Goal: Information Seeking & Learning: Learn about a topic

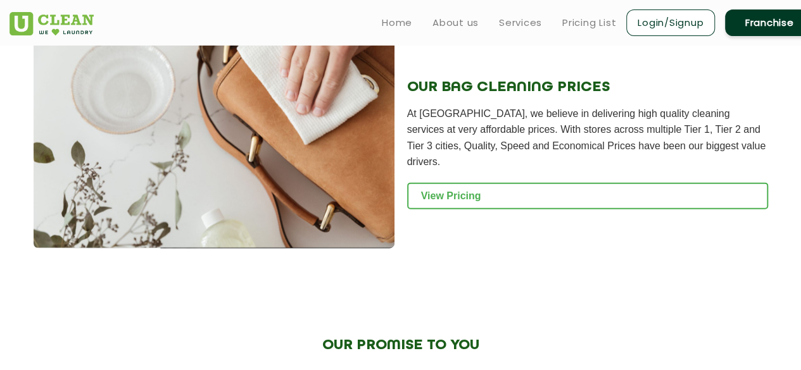
scroll to position [1425, 0]
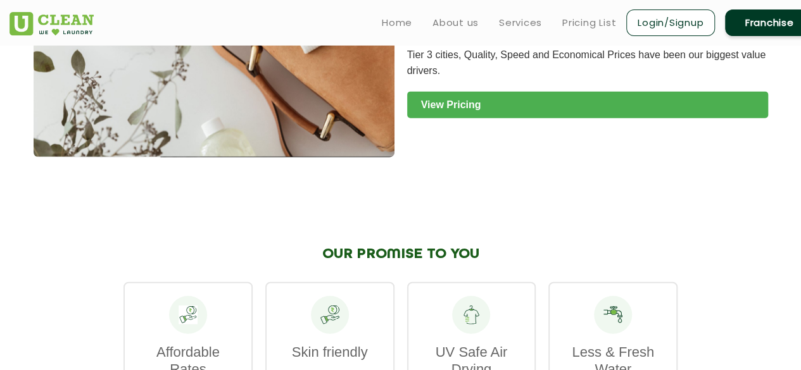
click at [480, 105] on link "View Pricing" at bounding box center [587, 105] width 361 height 27
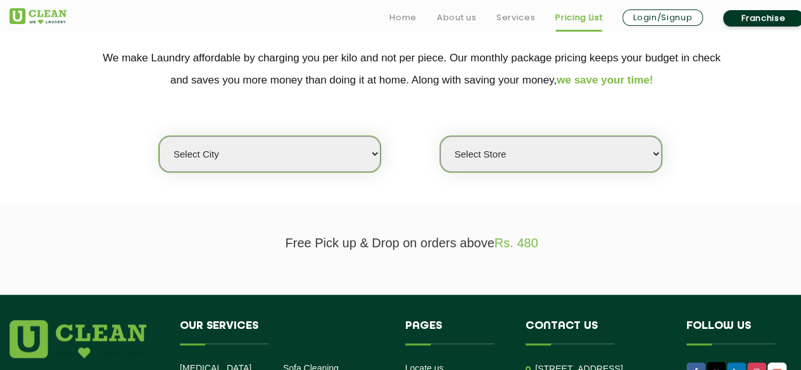
scroll to position [270, 0]
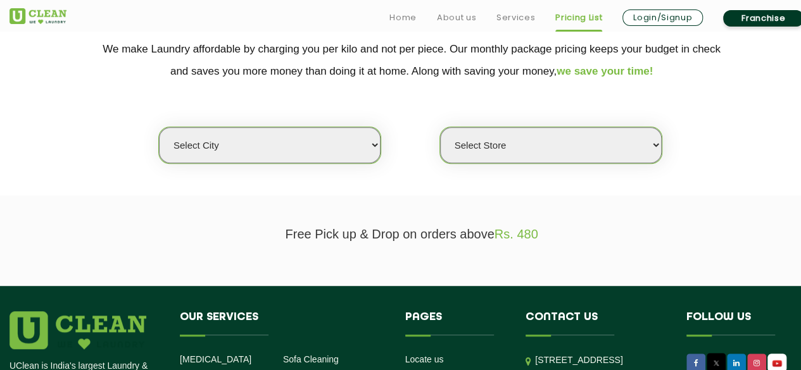
click at [337, 156] on select "Select city [GEOGRAPHIC_DATA] [GEOGRAPHIC_DATA] [GEOGRAPHIC_DATA] [GEOGRAPHIC_D…" at bounding box center [270, 145] width 222 height 36
select select "2"
click at [159, 127] on select "Select city [GEOGRAPHIC_DATA] [GEOGRAPHIC_DATA] [GEOGRAPHIC_DATA] [GEOGRAPHIC_D…" at bounding box center [270, 145] width 222 height 36
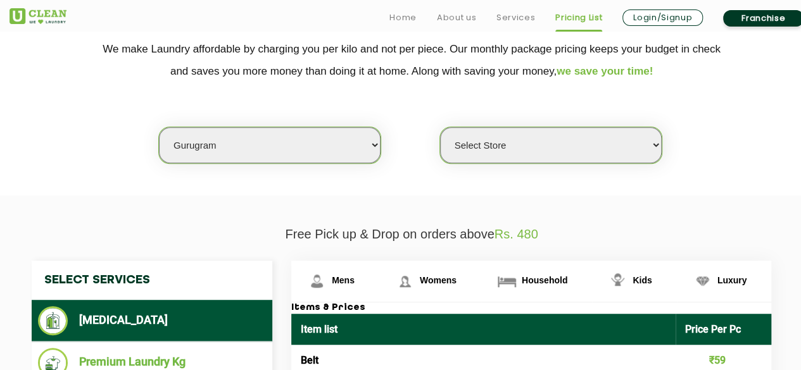
click at [549, 136] on select "Select Store [GEOGRAPHIC_DATA] Sector 66 [GEOGRAPHIC_DATA] Phase [GEOGRAPHIC_DA…" at bounding box center [551, 145] width 222 height 36
select select "422"
click at [440, 127] on select "Select Store [GEOGRAPHIC_DATA] Sector 66 [GEOGRAPHIC_DATA] Phase [GEOGRAPHIC_DA…" at bounding box center [551, 145] width 222 height 36
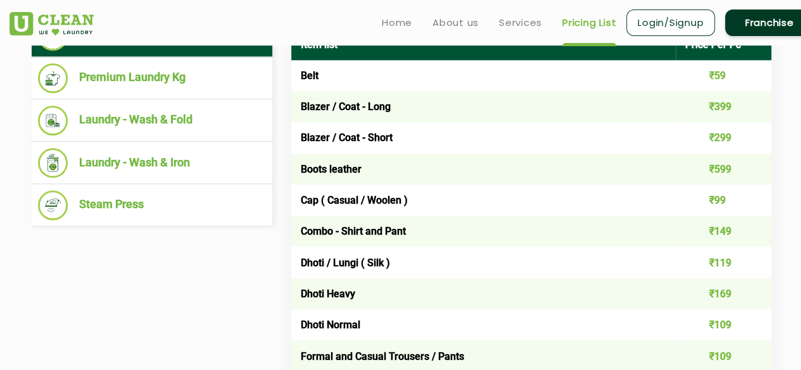
scroll to position [557, 0]
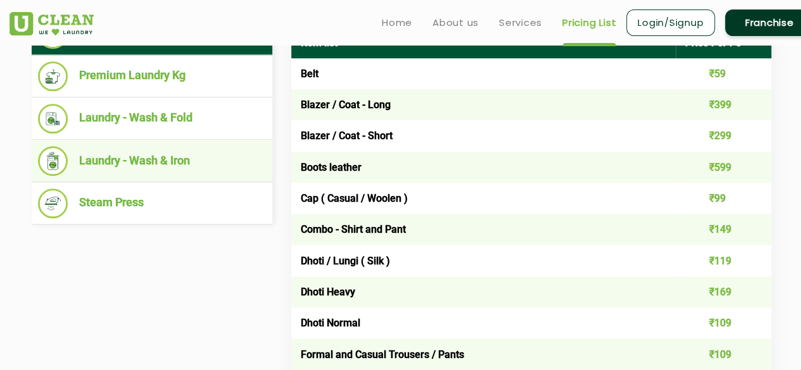
click at [227, 156] on li "Laundry - Wash & Iron" at bounding box center [152, 161] width 228 height 30
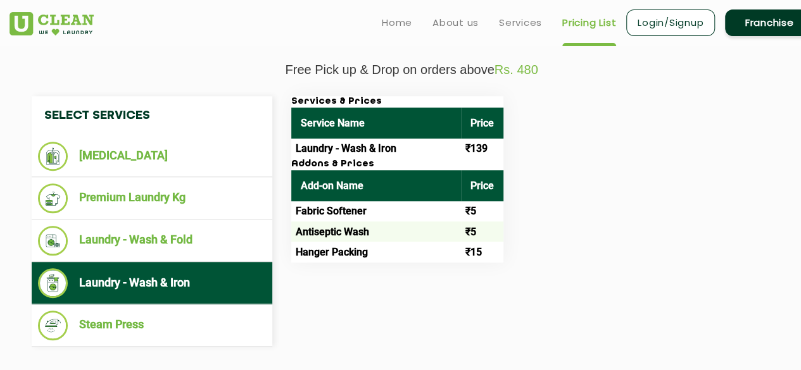
scroll to position [436, 0]
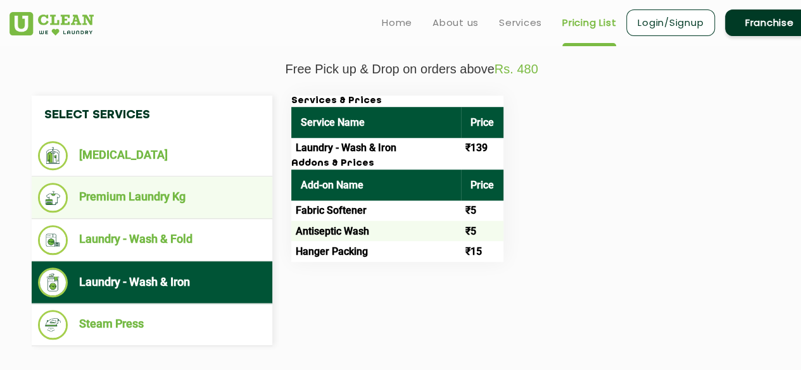
click at [127, 205] on li "Premium Laundry Kg" at bounding box center [152, 198] width 228 height 30
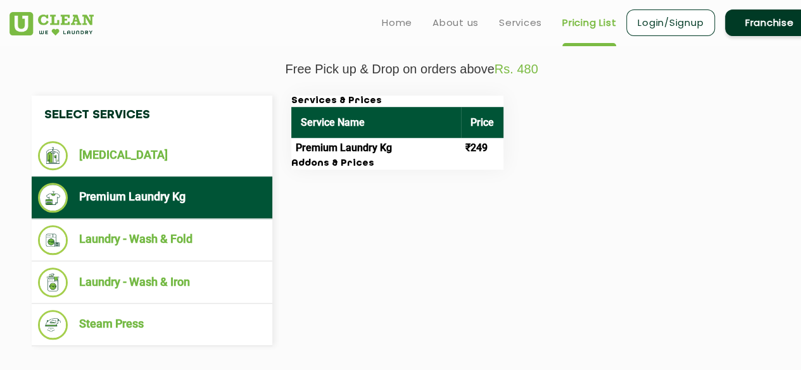
click at [372, 148] on td "Premium Laundry Kg" at bounding box center [376, 148] width 170 height 20
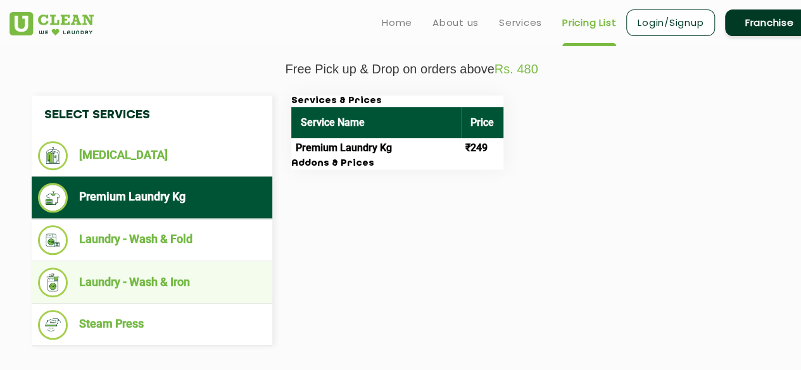
click at [142, 299] on ul "Laundry - Wash & Iron" at bounding box center [152, 282] width 241 height 42
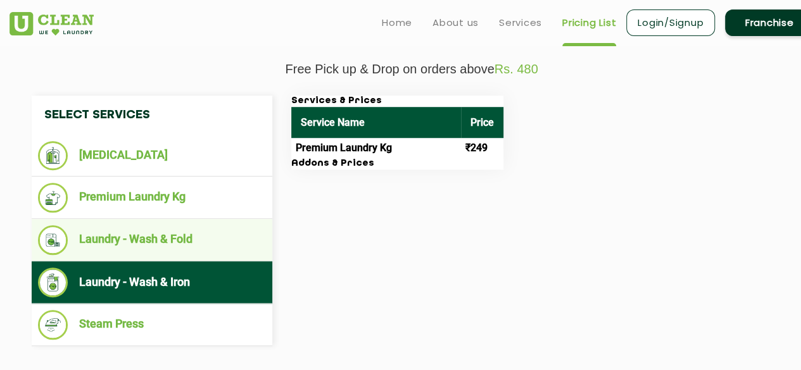
click at [127, 248] on li "Laundry - Wash & Fold" at bounding box center [152, 240] width 228 height 30
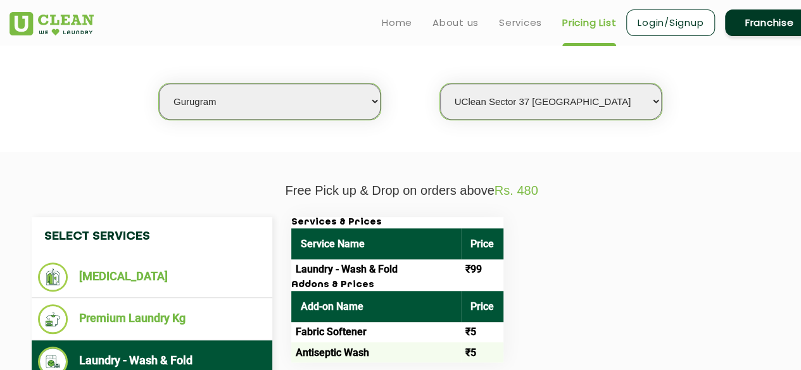
scroll to position [318, 0]
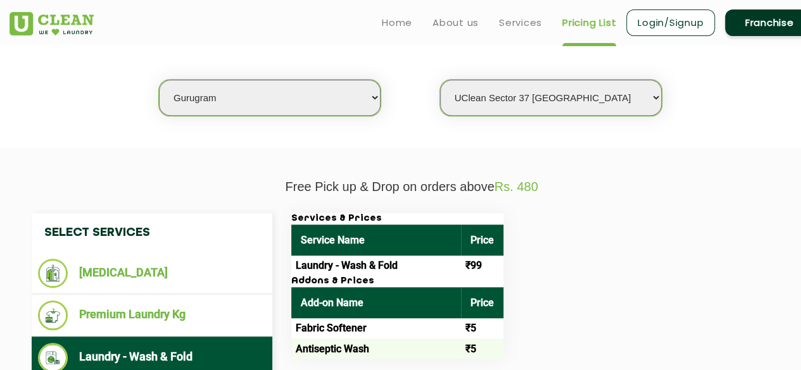
click at [332, 267] on td "Laundry - Wash & Fold" at bounding box center [376, 266] width 170 height 20
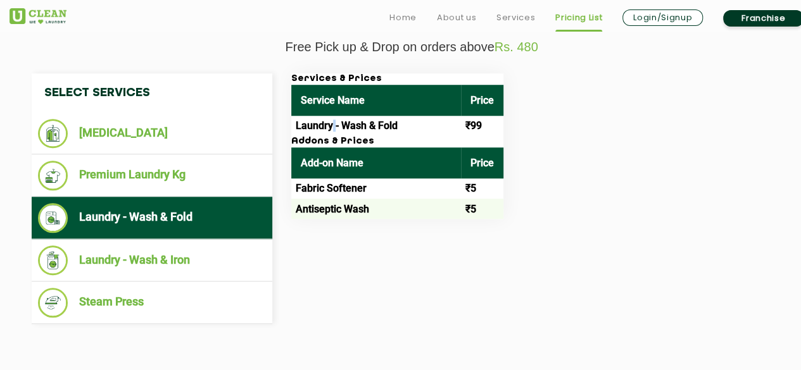
scroll to position [461, 0]
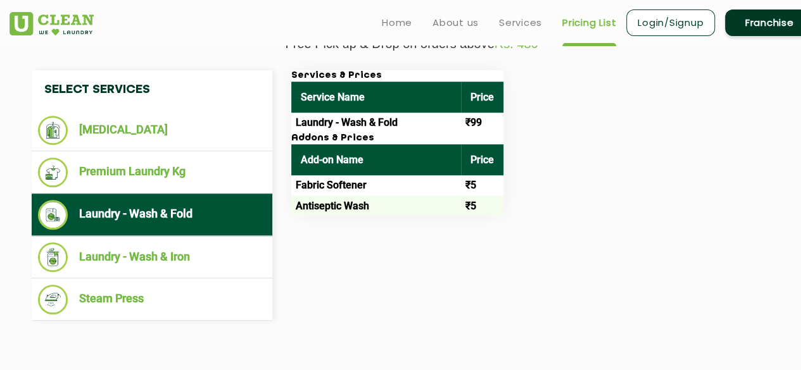
click at [386, 198] on td "Antiseptic Wash" at bounding box center [376, 206] width 170 height 20
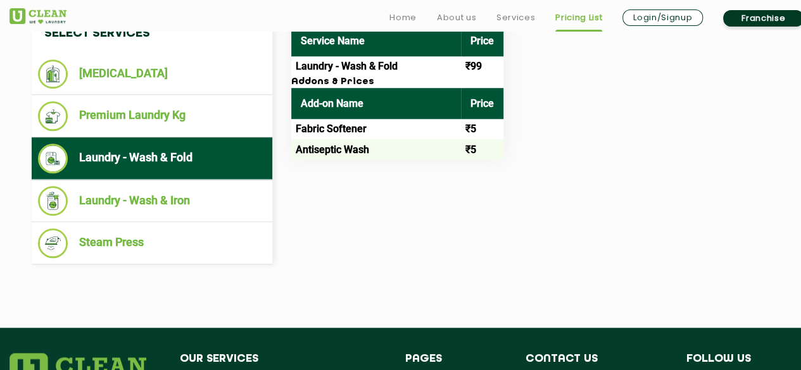
scroll to position [524, 0]
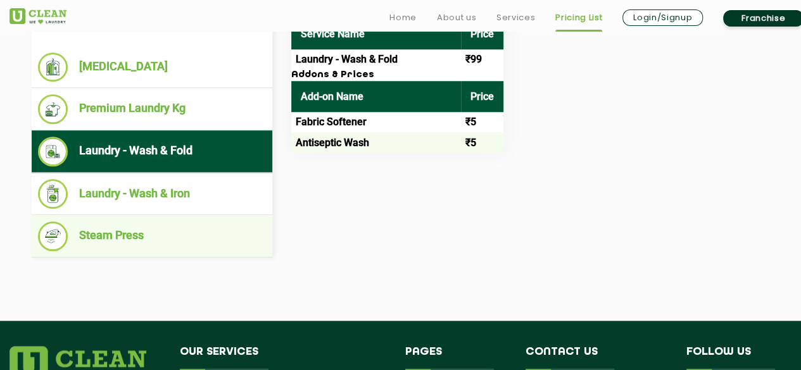
click at [204, 224] on li "Steam Press" at bounding box center [152, 237] width 228 height 30
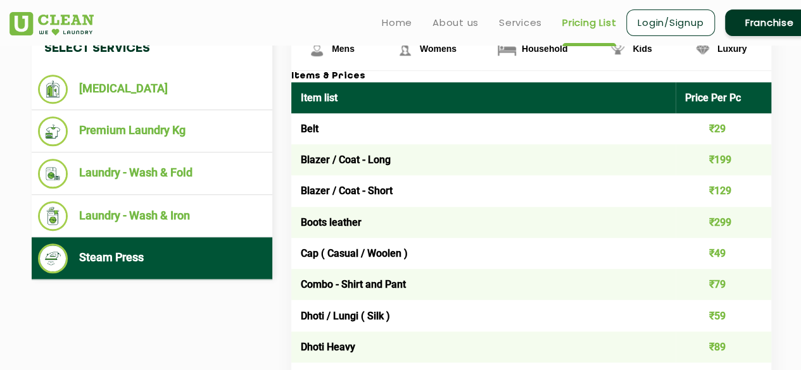
scroll to position [503, 0]
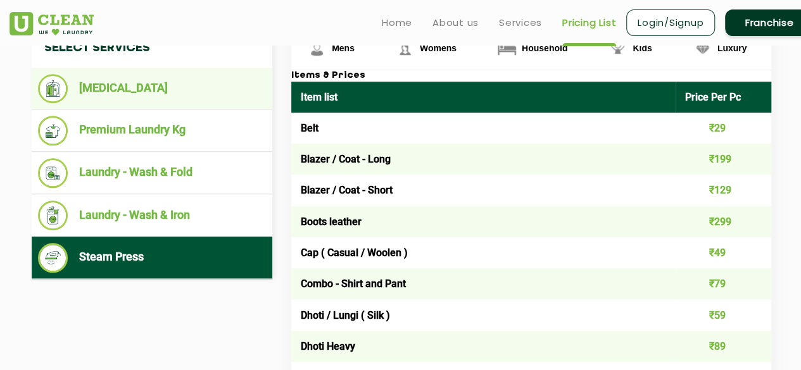
click at [115, 92] on li "[MEDICAL_DATA]" at bounding box center [152, 88] width 228 height 29
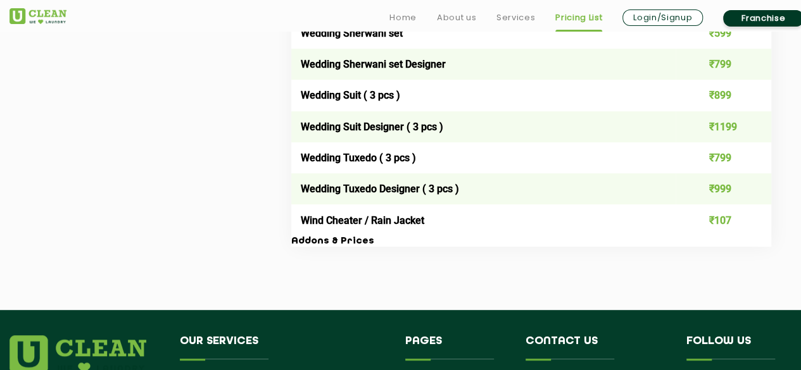
scroll to position [2605, 0]
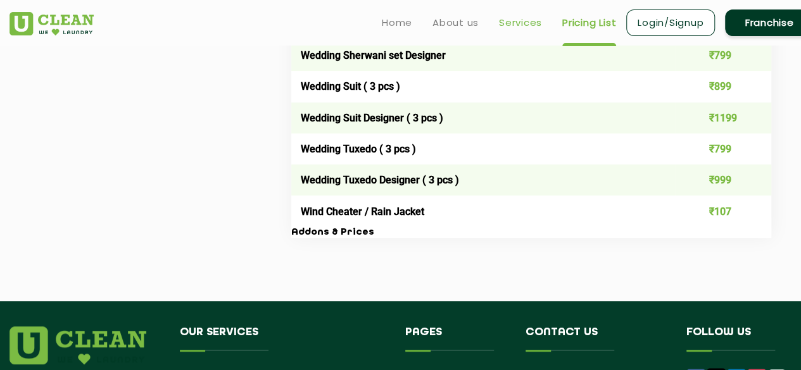
click at [505, 26] on link "Services" at bounding box center [520, 22] width 43 height 15
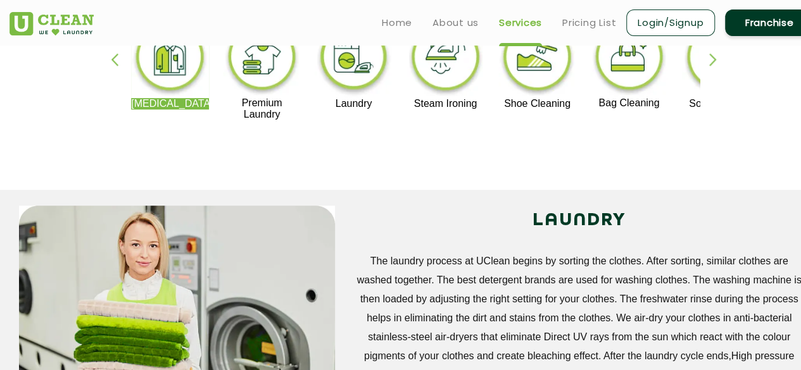
scroll to position [272, 0]
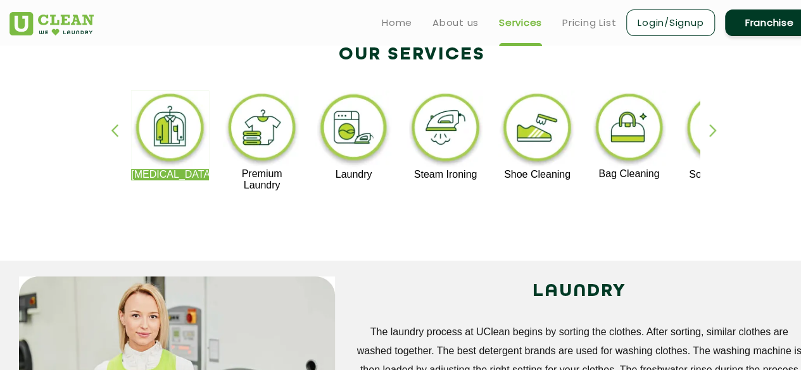
click at [651, 137] on img at bounding box center [629, 130] width 78 height 78
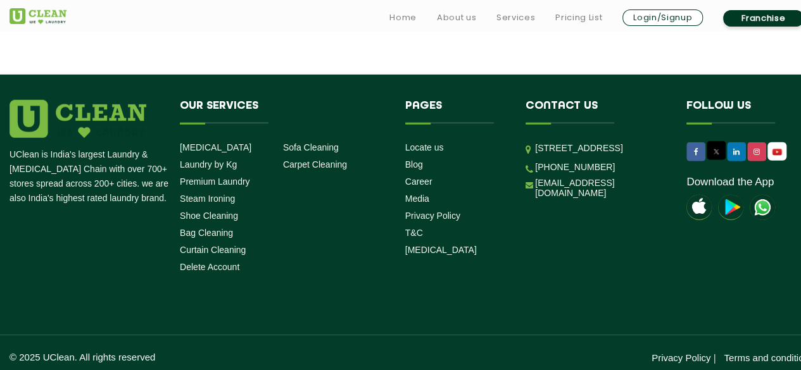
scroll to position [1827, 0]
